Goal: Transaction & Acquisition: Book appointment/travel/reservation

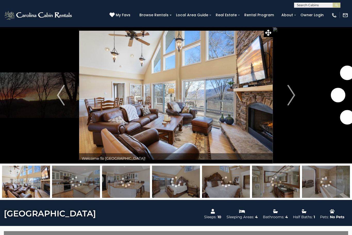
click at [288, 97] on img "Next" at bounding box center [291, 95] width 8 height 21
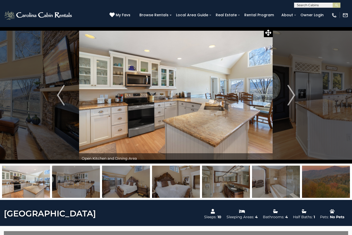
click at [281, 97] on button "Next" at bounding box center [291, 95] width 37 height 137
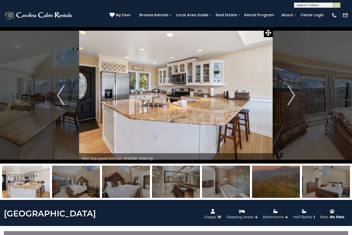
click at [288, 99] on img "Next" at bounding box center [291, 95] width 8 height 21
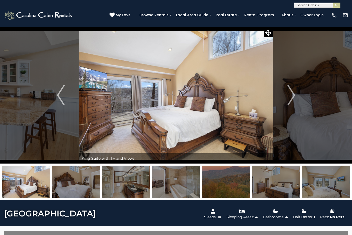
click at [289, 97] on img "Next" at bounding box center [291, 95] width 8 height 21
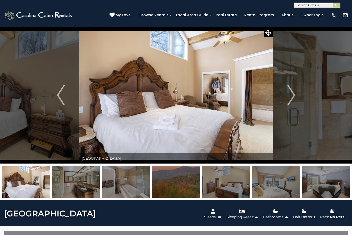
click at [291, 96] on img "Next" at bounding box center [291, 95] width 8 height 21
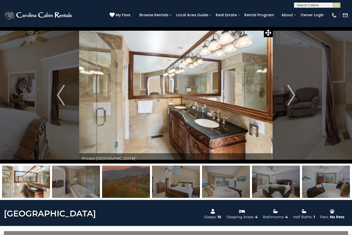
click at [292, 99] on img "Next" at bounding box center [291, 95] width 8 height 21
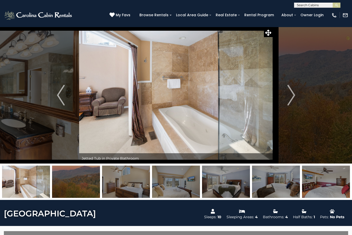
click at [291, 99] on img "Next" at bounding box center [291, 95] width 8 height 21
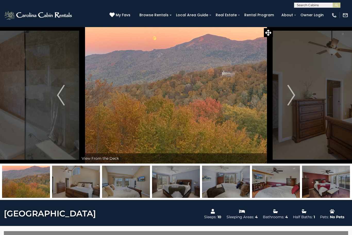
click at [290, 97] on img "Next" at bounding box center [291, 95] width 8 height 21
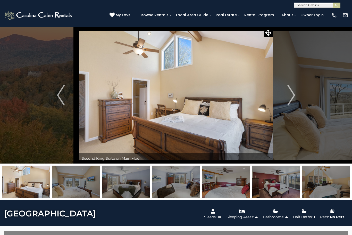
click at [291, 95] on img "Next" at bounding box center [291, 95] width 8 height 21
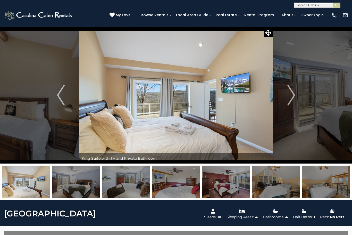
click at [288, 97] on img "Next" at bounding box center [291, 95] width 8 height 21
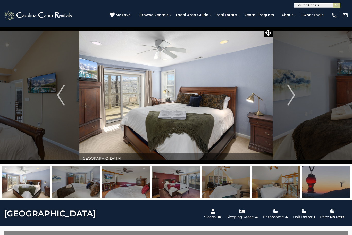
click at [291, 101] on img "Next" at bounding box center [291, 95] width 8 height 21
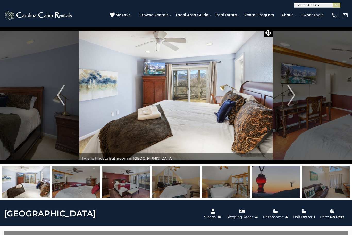
click at [293, 99] on img "Next" at bounding box center [291, 95] width 8 height 21
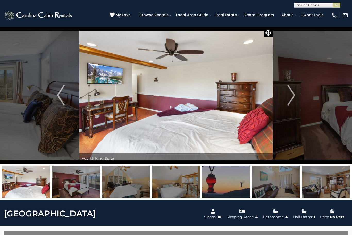
click at [289, 98] on img "Next" at bounding box center [291, 95] width 8 height 21
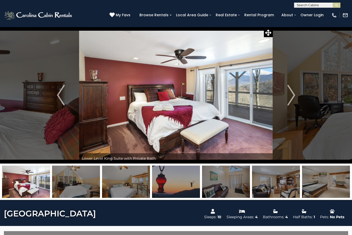
click at [288, 100] on img "Next" at bounding box center [291, 95] width 8 height 21
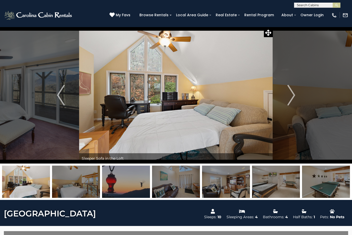
click at [291, 102] on img "Next" at bounding box center [291, 95] width 8 height 21
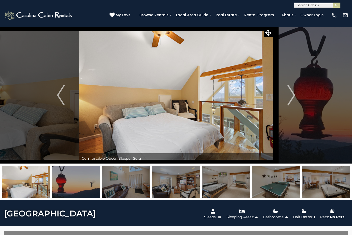
click at [294, 101] on img "Next" at bounding box center [291, 95] width 8 height 21
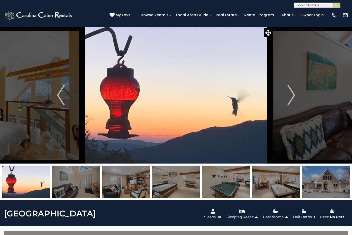
click at [291, 98] on img "Next" at bounding box center [291, 95] width 8 height 21
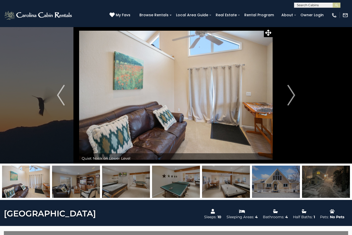
click at [292, 101] on img "Next" at bounding box center [291, 95] width 8 height 21
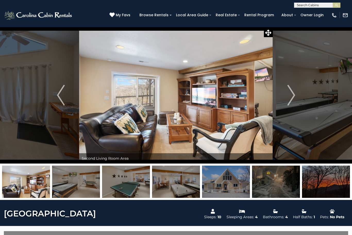
click at [293, 100] on img "Next" at bounding box center [291, 95] width 8 height 21
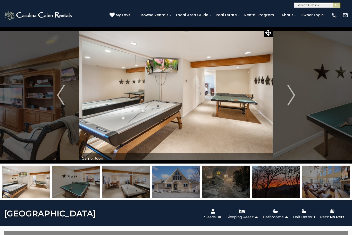
click at [286, 94] on button "Next" at bounding box center [291, 95] width 37 height 137
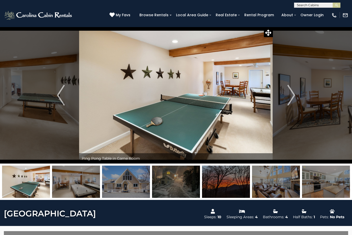
click at [288, 97] on img "Next" at bounding box center [291, 95] width 8 height 21
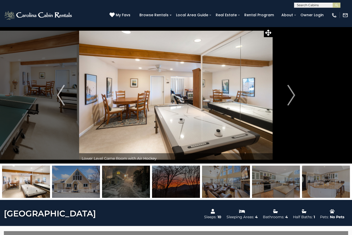
click at [291, 96] on img "Next" at bounding box center [291, 95] width 8 height 21
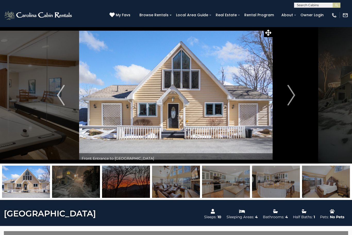
click at [292, 95] on img "Next" at bounding box center [291, 95] width 8 height 21
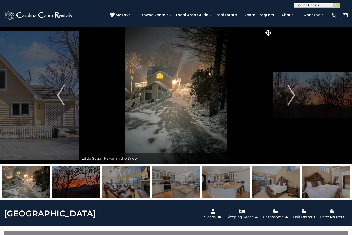
click at [288, 97] on img "Next" at bounding box center [291, 95] width 8 height 21
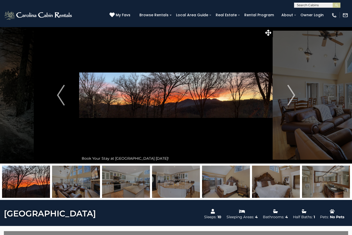
click at [294, 95] on img "Next" at bounding box center [291, 95] width 8 height 21
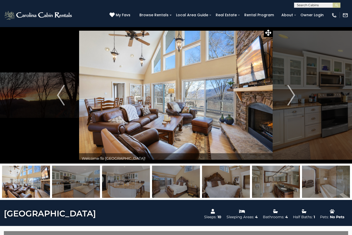
click at [293, 94] on img "Next" at bounding box center [291, 95] width 8 height 21
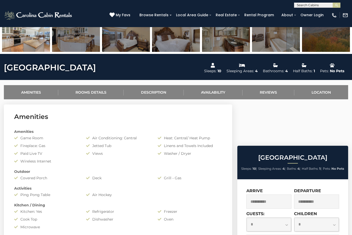
scroll to position [144, 0]
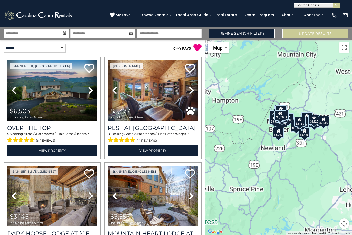
click at [260, 38] on link "Refine Search Filters" at bounding box center [242, 33] width 66 height 9
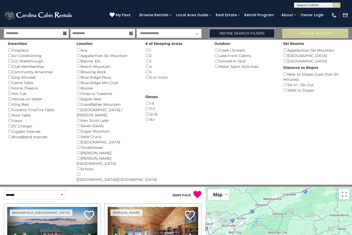
click at [6, 48] on div "Amenities Fireplace () Air Conditioning () 3-D Walkthrough () Club Membership (…" at bounding box center [38, 90] width 69 height 100
click at [338, 37] on button "Please Update Results" at bounding box center [315, 33] width 66 height 9
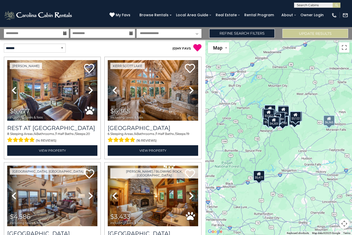
click at [164, 107] on img at bounding box center [153, 90] width 90 height 61
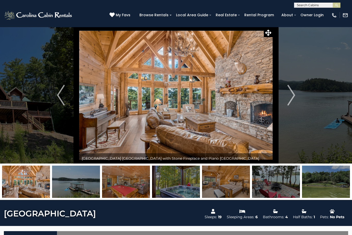
click at [284, 103] on button "Next" at bounding box center [291, 95] width 37 height 137
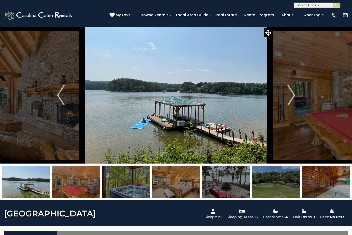
click at [289, 100] on img "Next" at bounding box center [291, 95] width 8 height 21
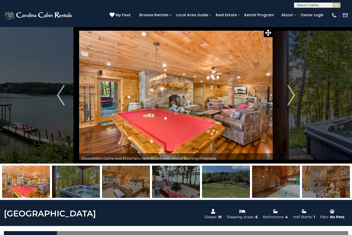
click at [285, 105] on button "Next" at bounding box center [291, 95] width 37 height 137
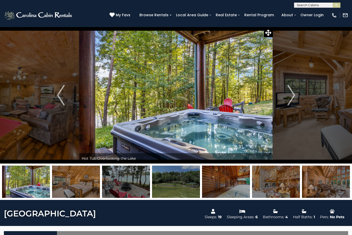
click at [289, 94] on img "Next" at bounding box center [291, 95] width 8 height 21
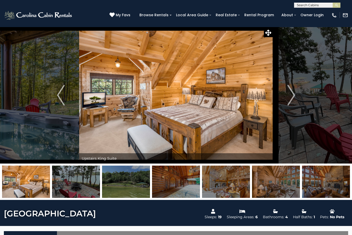
click at [292, 91] on img "Next" at bounding box center [291, 95] width 8 height 21
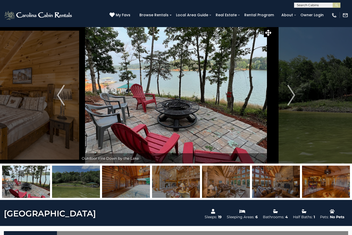
click at [290, 98] on img "Next" at bounding box center [291, 95] width 8 height 21
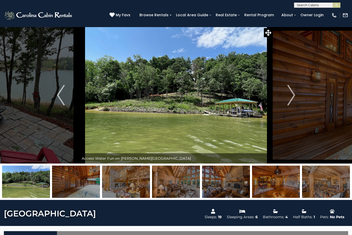
click at [288, 95] on img "Next" at bounding box center [291, 95] width 8 height 21
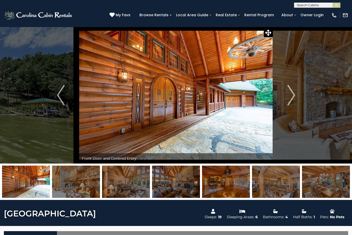
click at [292, 99] on img "Next" at bounding box center [291, 95] width 8 height 21
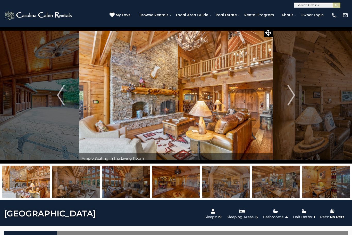
click at [288, 103] on img "Next" at bounding box center [291, 95] width 8 height 21
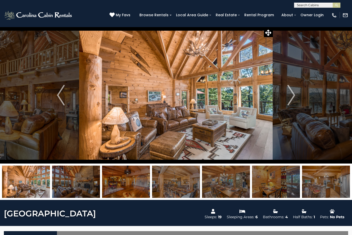
click at [290, 102] on img "Next" at bounding box center [291, 95] width 8 height 21
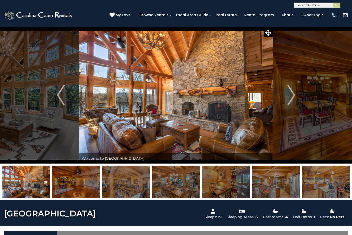
click at [291, 99] on img "Next" at bounding box center [291, 95] width 8 height 21
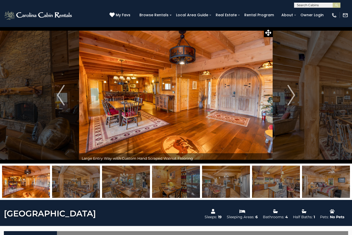
click at [287, 96] on button "Next" at bounding box center [291, 95] width 37 height 137
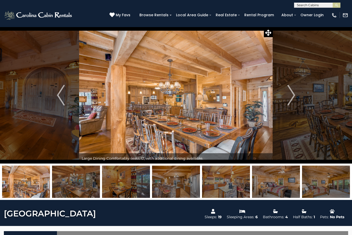
click at [292, 95] on img "Next" at bounding box center [291, 95] width 8 height 21
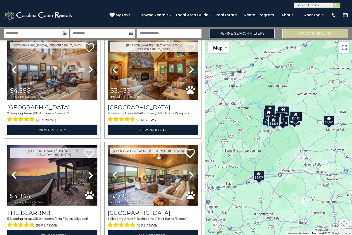
scroll to position [126, 0]
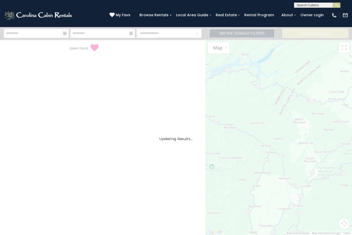
click at [259, 36] on link "Refine Search Filters" at bounding box center [242, 33] width 66 height 9
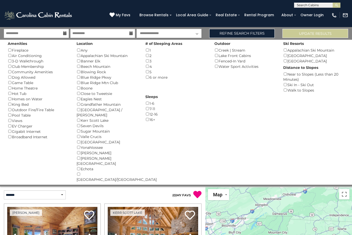
click at [160, 190] on p "( 0 ) MY FAVS" at bounding box center [152, 194] width 99 height 9
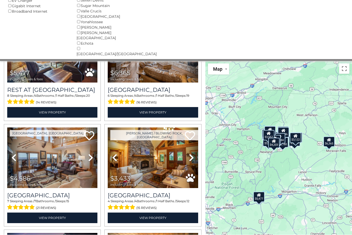
scroll to position [60, 0]
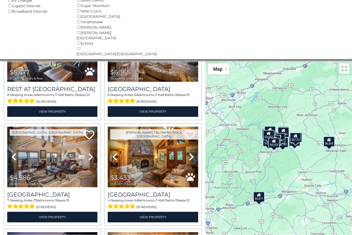
click at [170, 154] on img at bounding box center [153, 157] width 90 height 61
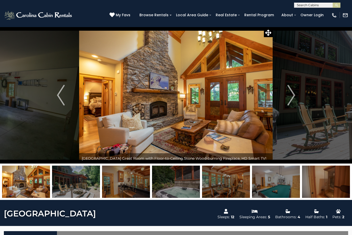
click at [286, 99] on button "Next" at bounding box center [291, 95] width 37 height 137
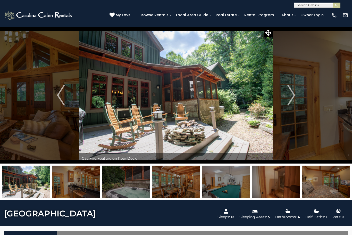
click at [288, 98] on img "Next" at bounding box center [291, 95] width 8 height 21
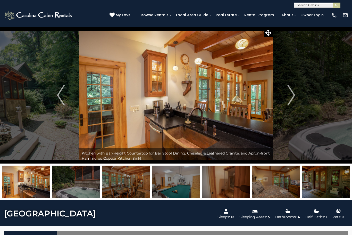
click at [290, 101] on img "Next" at bounding box center [291, 95] width 8 height 21
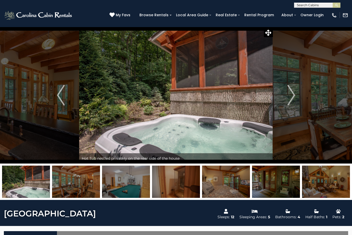
click at [291, 98] on img "Next" at bounding box center [291, 95] width 8 height 21
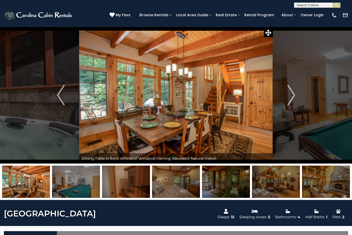
click at [292, 99] on img "Next" at bounding box center [291, 95] width 8 height 21
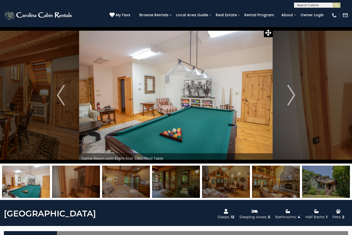
click at [286, 101] on button "Next" at bounding box center [291, 95] width 37 height 137
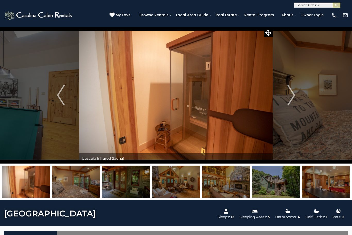
click at [293, 96] on img "Next" at bounding box center [291, 95] width 8 height 21
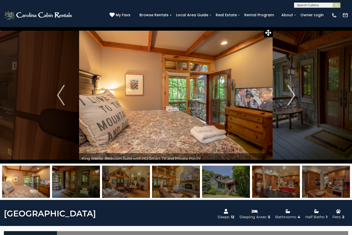
click at [288, 98] on img "Next" at bounding box center [291, 95] width 8 height 21
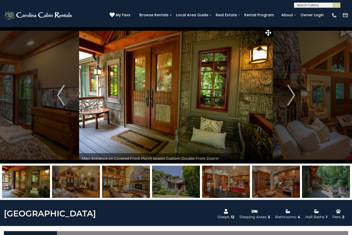
click at [291, 97] on img "Next" at bounding box center [291, 95] width 8 height 21
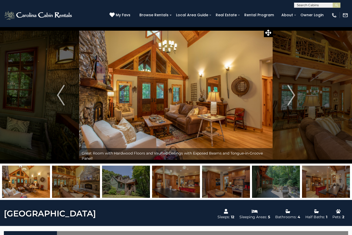
click at [289, 100] on img "Next" at bounding box center [291, 95] width 8 height 21
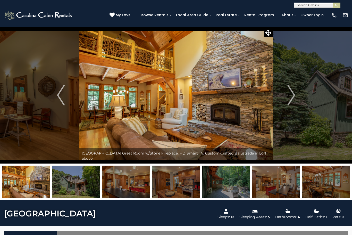
click at [291, 104] on img "Next" at bounding box center [291, 95] width 8 height 21
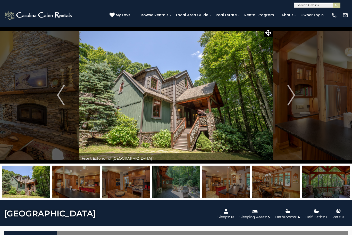
click at [290, 99] on img "Next" at bounding box center [291, 95] width 8 height 21
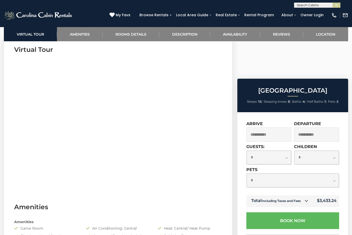
scroll to position [216, 0]
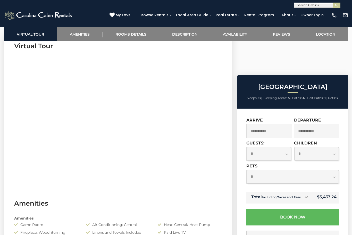
click at [274, 124] on input "**********" at bounding box center [268, 131] width 45 height 14
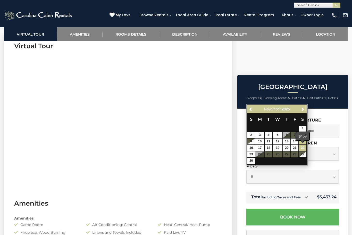
click at [305, 149] on link "22" at bounding box center [302, 148] width 7 height 6
type input "**********"
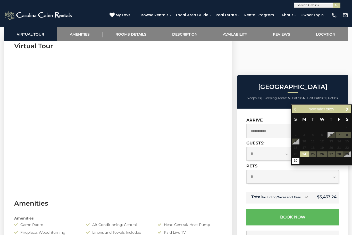
click at [348, 157] on table "S M T W T F S 1 2 3 4 5 6 7 8 9 10 11 12 13 14 15 16 17 18 19 20 21 22 23 24 25…" at bounding box center [321, 138] width 59 height 51
click at [349, 157] on table "S M T W T F S 1 2 3 4 5 6 7 8 9 10 11 12 13 14 15 16 17 18 19 20 21 22 23 24 25…" at bounding box center [321, 138] width 59 height 51
click at [343, 155] on table "S M T W T F S 1 2 3 4 5 6 7 8 9 10 11 12 13 14 15 16 17 18 19 20 21 22 23 24 25…" at bounding box center [321, 138] width 59 height 51
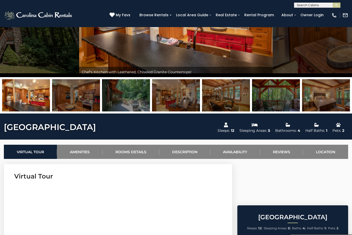
scroll to position [85, 0]
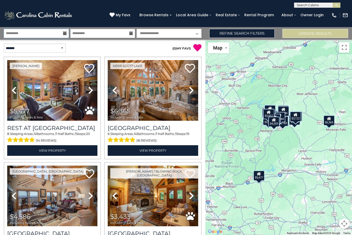
click at [19, 32] on input "**********" at bounding box center [36, 33] width 65 height 9
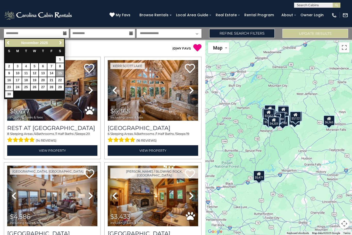
click at [59, 79] on link "22" at bounding box center [60, 80] width 8 height 6
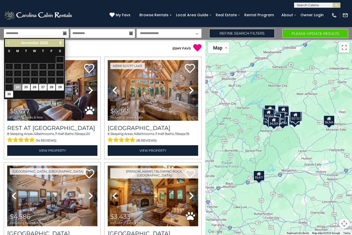
type input "********"
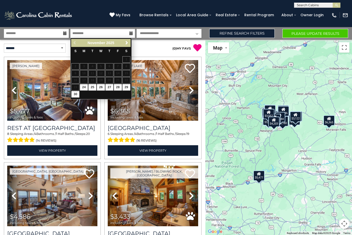
click at [127, 89] on link "29" at bounding box center [126, 87] width 8 height 6
type input "********"
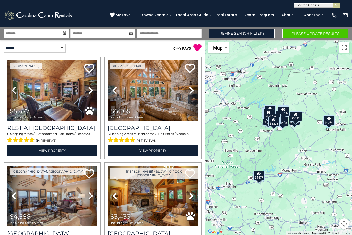
click at [257, 37] on link "Refine Search Filters" at bounding box center [242, 33] width 66 height 9
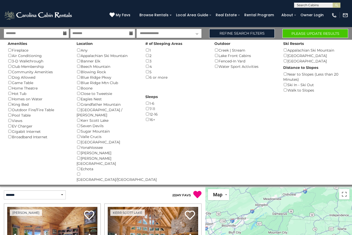
click at [266, 32] on link "Refine Search Filters" at bounding box center [242, 33] width 66 height 9
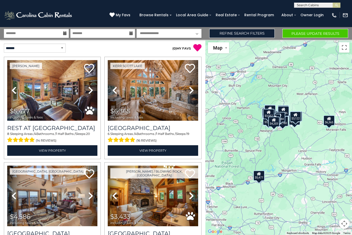
click at [331, 35] on button "Please Update Results" at bounding box center [315, 33] width 66 height 9
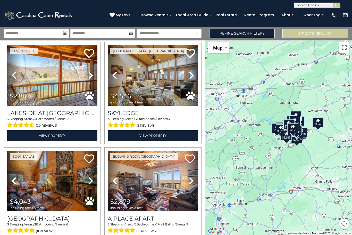
scroll to position [121, 0]
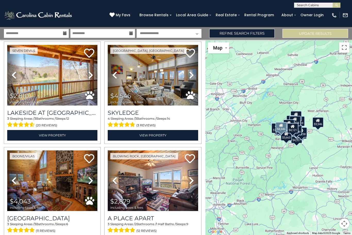
click at [176, 87] on img at bounding box center [153, 75] width 90 height 61
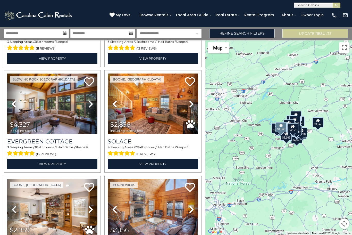
scroll to position [303, 0]
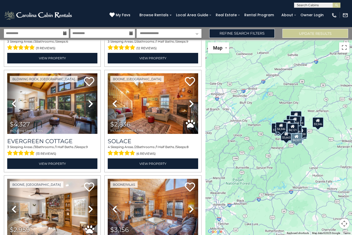
click at [93, 103] on icon at bounding box center [90, 103] width 5 height 8
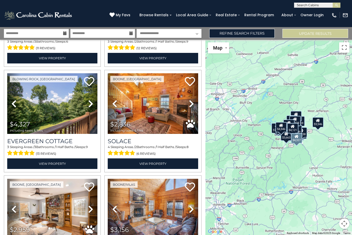
click at [92, 102] on icon at bounding box center [90, 103] width 5 height 8
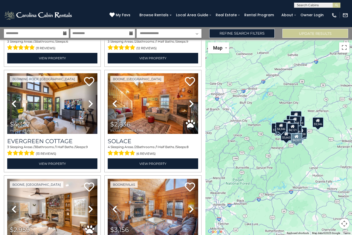
click at [90, 105] on icon at bounding box center [90, 103] width 5 height 8
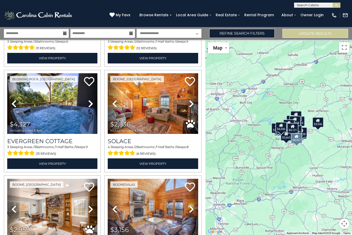
click at [90, 102] on icon at bounding box center [90, 103] width 5 height 8
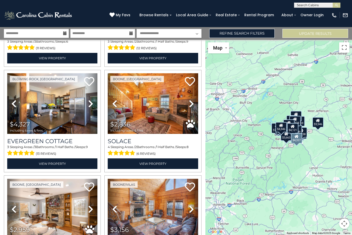
click at [94, 104] on link "Next" at bounding box center [91, 103] width 14 height 61
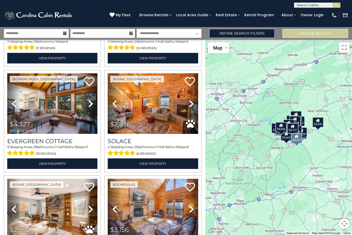
click at [94, 106] on link "Next" at bounding box center [91, 103] width 14 height 61
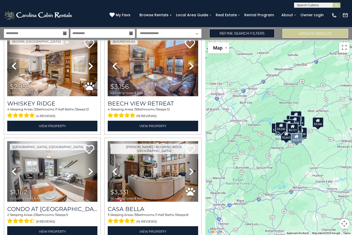
scroll to position [447, 0]
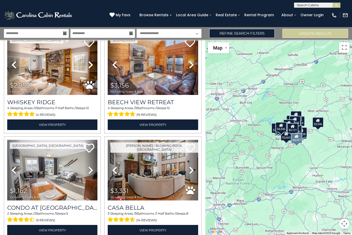
click at [170, 68] on img at bounding box center [153, 64] width 90 height 61
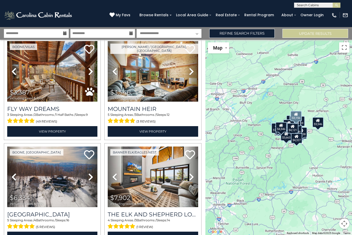
scroll to position [757, 0]
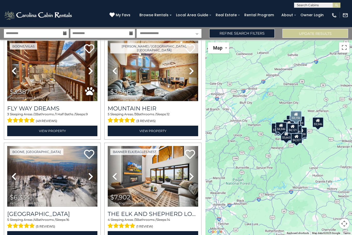
click at [32, 77] on img at bounding box center [52, 70] width 90 height 61
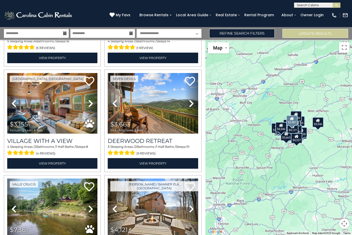
scroll to position [936, 0]
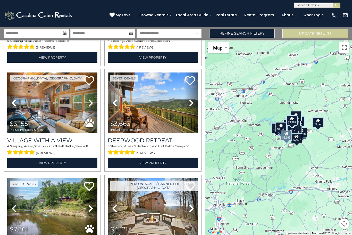
click at [174, 114] on img at bounding box center [153, 102] width 90 height 61
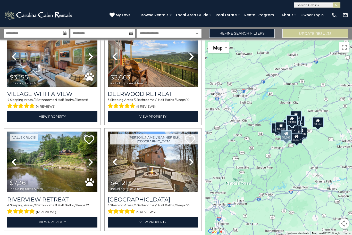
scroll to position [17, 0]
click at [146, 149] on img at bounding box center [153, 162] width 90 height 61
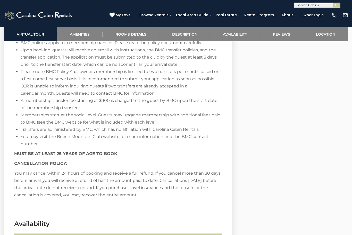
scroll to position [992, 0]
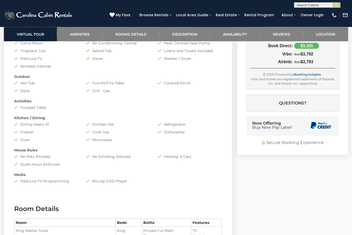
scroll to position [393, 0]
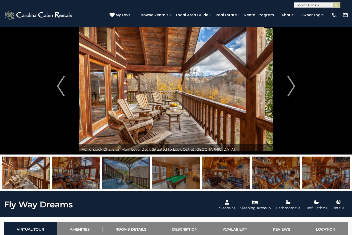
scroll to position [9, 0]
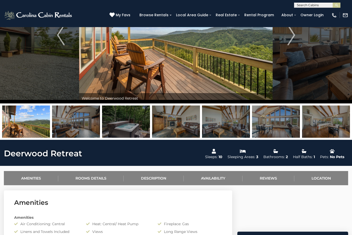
scroll to position [55, 0]
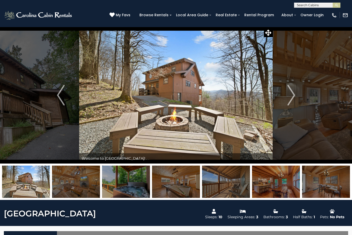
click at [291, 99] on img "Next" at bounding box center [291, 95] width 8 height 21
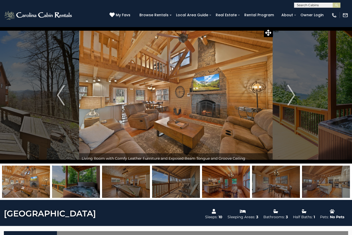
click at [287, 104] on button "Next" at bounding box center [291, 95] width 37 height 137
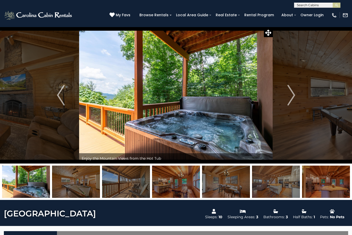
click at [297, 97] on button "Next" at bounding box center [291, 95] width 37 height 137
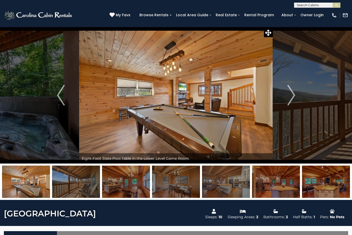
click at [289, 99] on img "Next" at bounding box center [291, 95] width 8 height 21
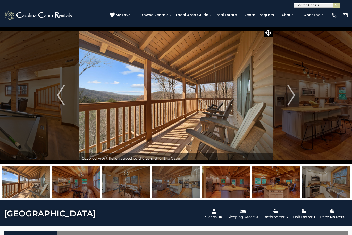
click at [294, 98] on img "Next" at bounding box center [291, 95] width 8 height 21
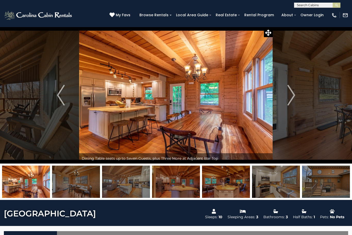
click at [282, 108] on button "Next" at bounding box center [291, 95] width 37 height 137
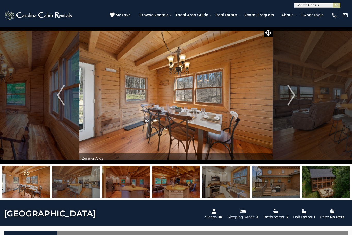
click at [291, 99] on img "Next" at bounding box center [291, 95] width 8 height 21
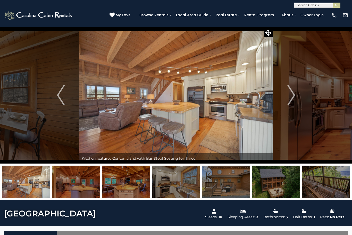
click at [287, 103] on button "Next" at bounding box center [291, 95] width 37 height 137
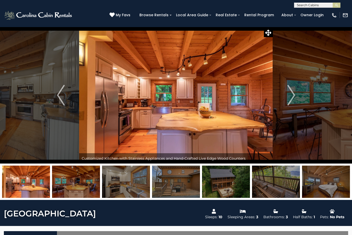
click at [289, 103] on img "Next" at bounding box center [291, 95] width 8 height 21
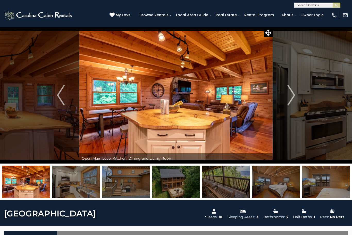
click at [291, 101] on img "Next" at bounding box center [291, 95] width 8 height 21
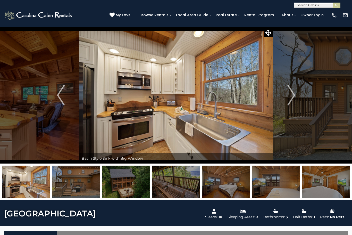
click at [289, 101] on img "Next" at bounding box center [291, 95] width 8 height 21
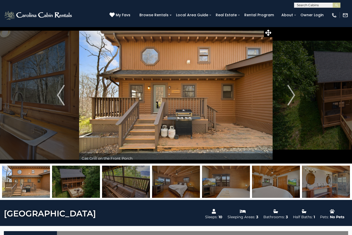
click at [293, 99] on img "Next" at bounding box center [291, 95] width 8 height 21
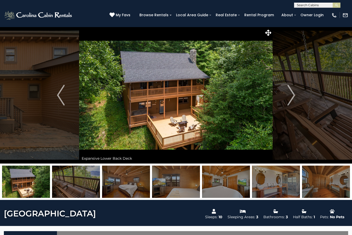
click at [290, 99] on img "Next" at bounding box center [291, 95] width 8 height 21
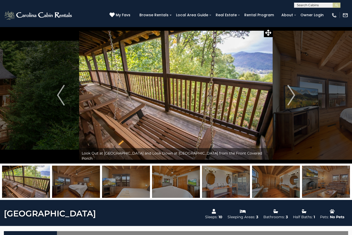
click at [295, 97] on img "Next" at bounding box center [291, 95] width 8 height 21
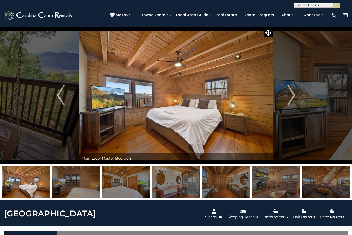
click at [289, 100] on img "Next" at bounding box center [291, 95] width 8 height 21
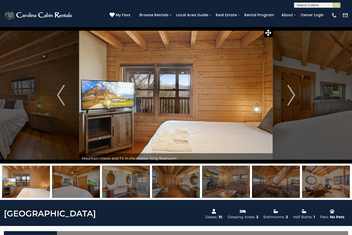
click at [294, 100] on img "Next" at bounding box center [291, 95] width 8 height 21
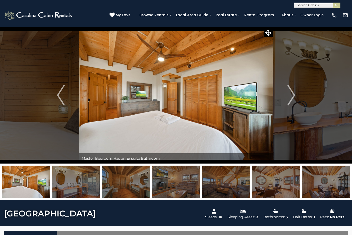
click at [295, 96] on button "Next" at bounding box center [291, 95] width 37 height 137
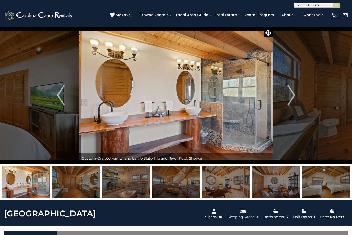
click at [292, 99] on img "Next" at bounding box center [291, 95] width 8 height 21
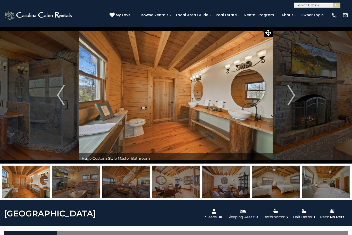
click at [294, 98] on img "Next" at bounding box center [291, 95] width 8 height 21
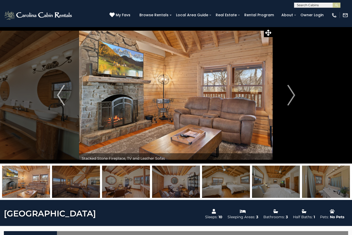
click at [293, 95] on img "Next" at bounding box center [291, 95] width 8 height 21
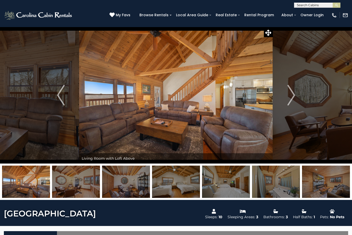
click at [293, 99] on img "Next" at bounding box center [291, 95] width 8 height 21
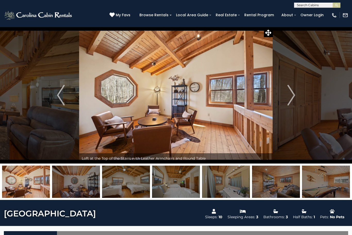
click at [291, 98] on img "Next" at bounding box center [291, 95] width 8 height 21
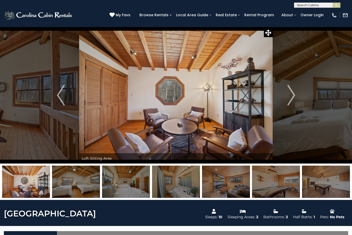
click at [290, 100] on img "Next" at bounding box center [291, 95] width 8 height 21
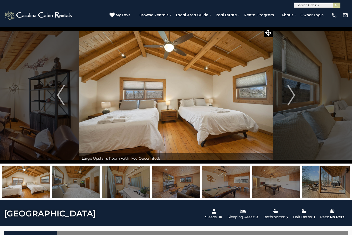
click at [293, 97] on img "Next" at bounding box center [291, 95] width 8 height 21
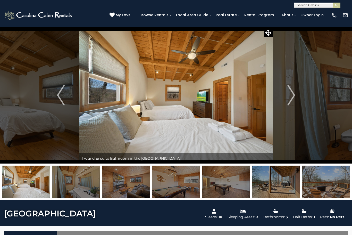
click at [294, 97] on img "Next" at bounding box center [291, 95] width 8 height 21
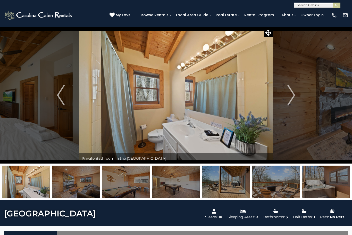
click at [289, 98] on img "Next" at bounding box center [291, 95] width 8 height 21
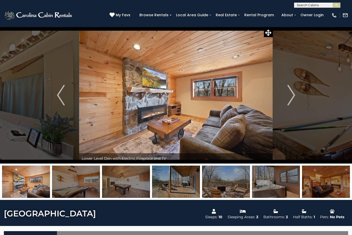
click at [289, 98] on img "Next" at bounding box center [291, 95] width 8 height 21
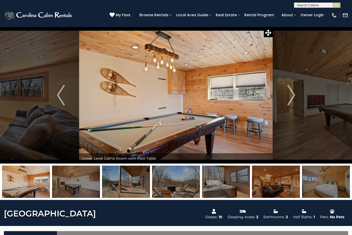
click at [291, 102] on img "Next" at bounding box center [291, 95] width 8 height 21
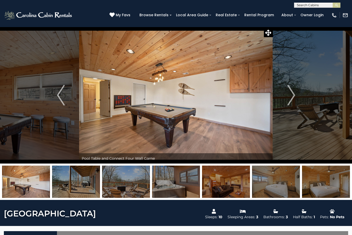
click at [292, 100] on img "Next" at bounding box center [291, 95] width 8 height 21
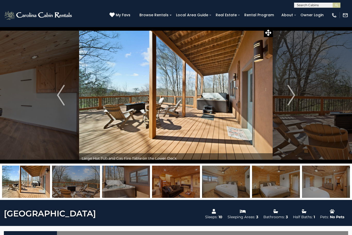
click at [289, 102] on img "Next" at bounding box center [291, 95] width 8 height 21
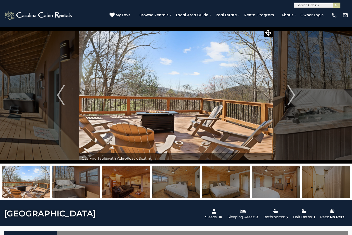
click at [294, 98] on img "Next" at bounding box center [291, 95] width 8 height 21
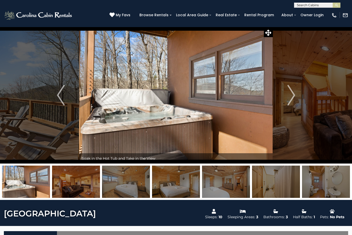
click at [288, 98] on img "Next" at bounding box center [291, 95] width 8 height 21
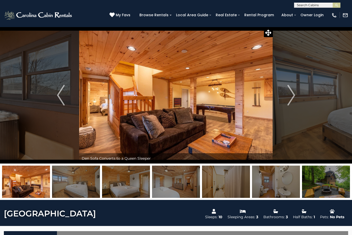
click at [289, 102] on img "Next" at bounding box center [291, 95] width 8 height 21
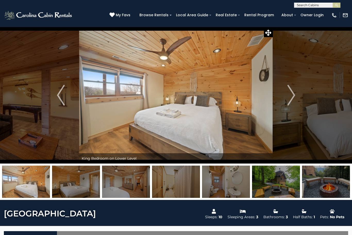
click at [291, 97] on img "Next" at bounding box center [291, 95] width 8 height 21
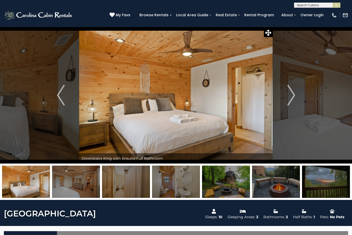
click at [293, 98] on img "Next" at bounding box center [291, 95] width 8 height 21
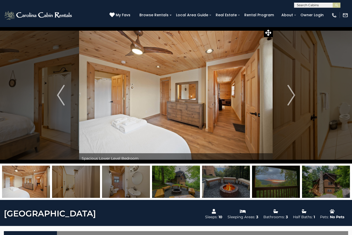
click at [285, 98] on button "Next" at bounding box center [291, 95] width 37 height 137
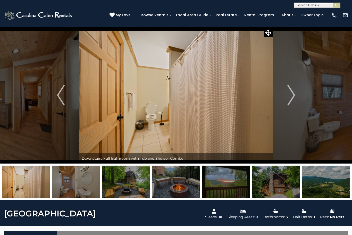
click at [287, 100] on button "Next" at bounding box center [291, 95] width 37 height 137
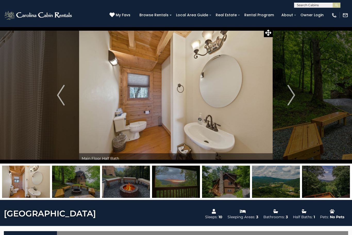
click at [292, 95] on img "Next" at bounding box center [291, 95] width 8 height 21
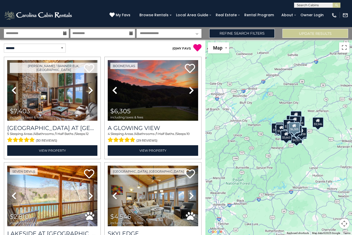
click at [173, 95] on img at bounding box center [153, 90] width 90 height 61
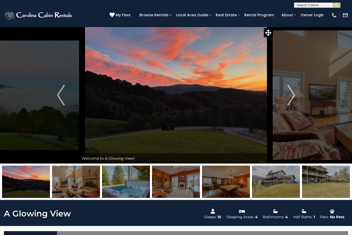
click at [295, 96] on img "Next" at bounding box center [291, 95] width 8 height 21
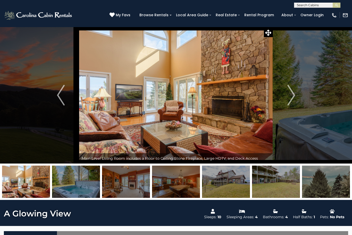
click at [287, 101] on button "Next" at bounding box center [291, 95] width 37 height 137
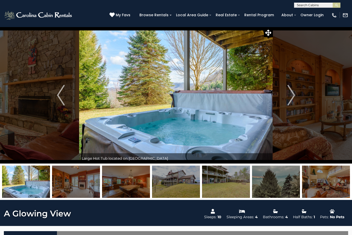
click at [294, 95] on img "Next" at bounding box center [291, 95] width 8 height 21
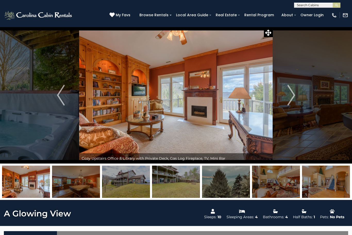
click at [295, 96] on img "Next" at bounding box center [291, 95] width 8 height 21
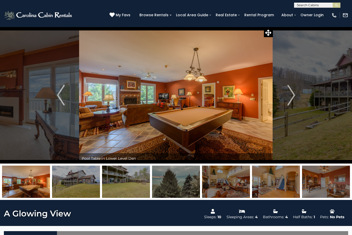
click at [292, 99] on img "Next" at bounding box center [291, 95] width 8 height 21
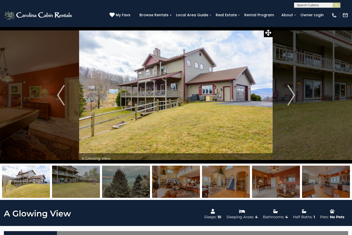
click at [293, 98] on img "Next" at bounding box center [291, 95] width 8 height 21
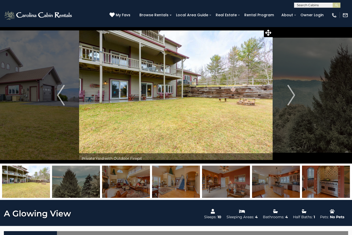
click at [294, 99] on img "Next" at bounding box center [291, 95] width 8 height 21
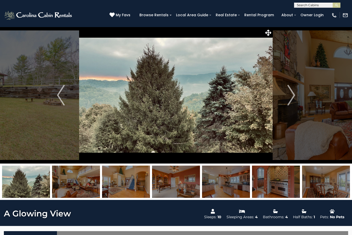
click at [297, 97] on button "Next" at bounding box center [291, 95] width 37 height 137
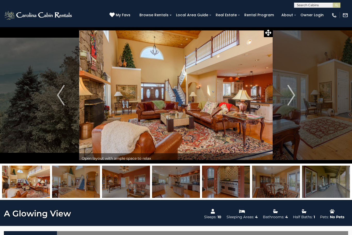
click at [293, 98] on img "Next" at bounding box center [291, 95] width 8 height 21
